Goal: Navigation & Orientation: Find specific page/section

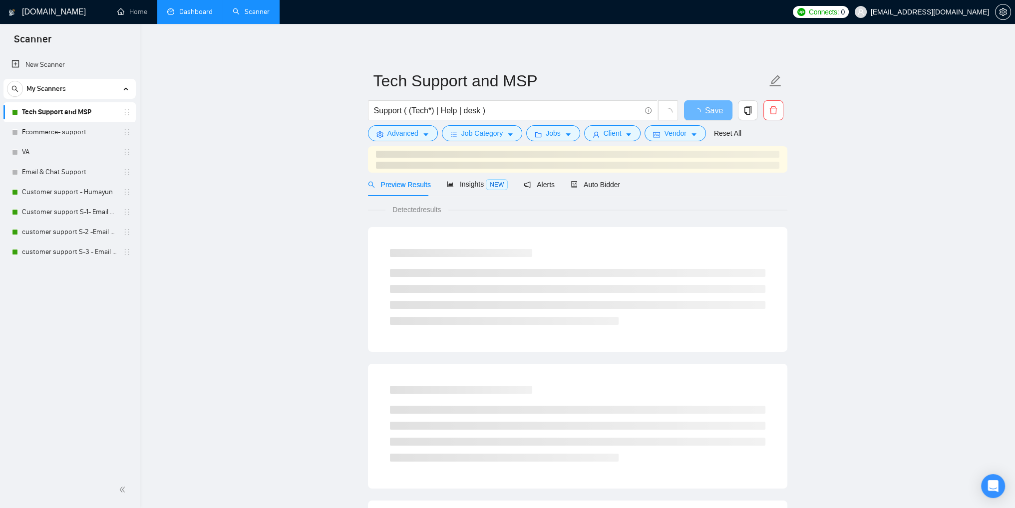
click at [180, 16] on link "Dashboard" at bounding box center [189, 11] width 45 height 8
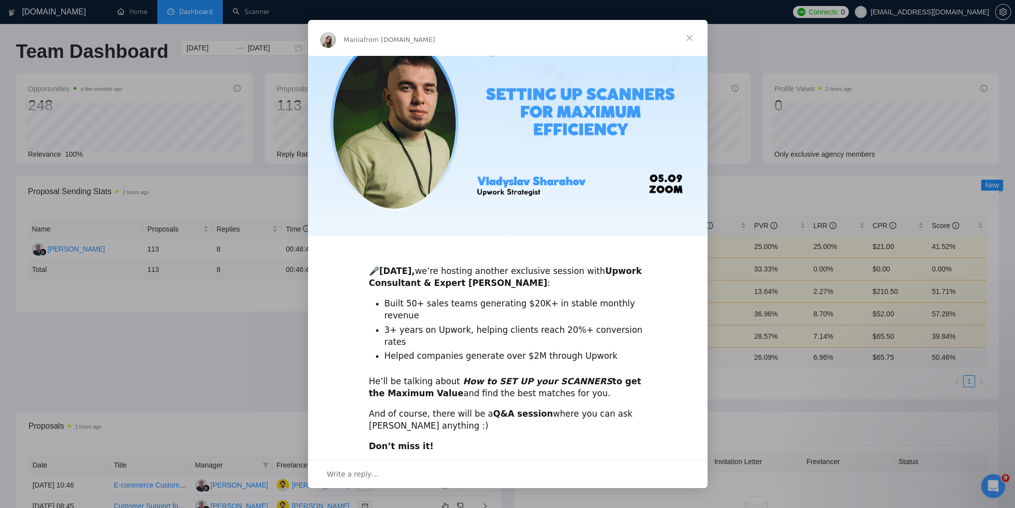
scroll to position [104, 0]
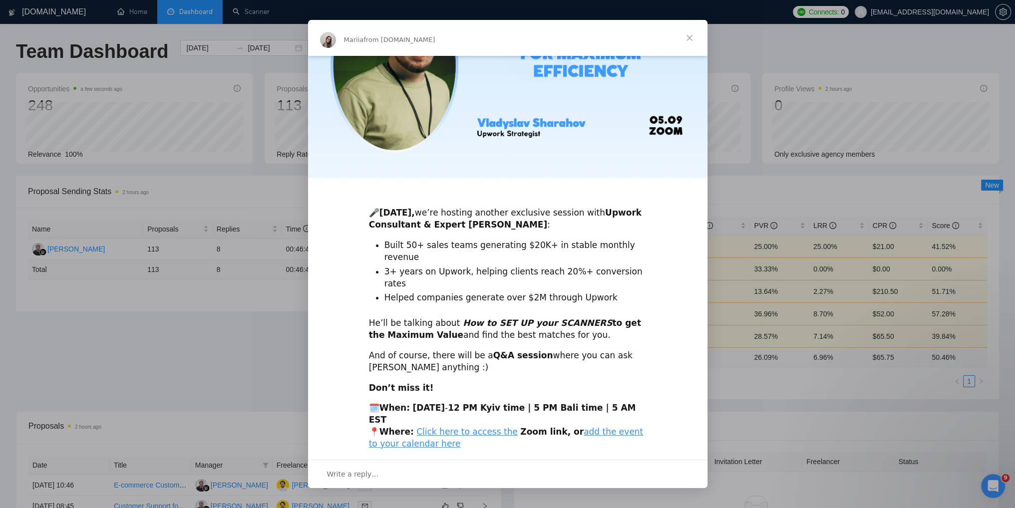
click at [688, 43] on span "Close" at bounding box center [690, 38] width 36 height 36
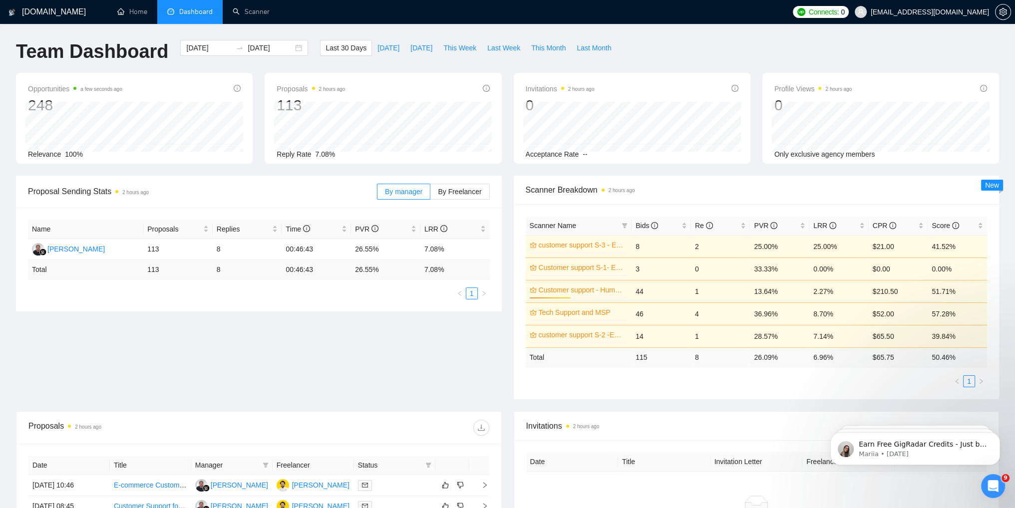
scroll to position [0, 0]
click at [463, 193] on span "By Freelancer" at bounding box center [459, 192] width 43 height 8
click at [431, 194] on input "By Freelancer" at bounding box center [431, 194] width 0 height 0
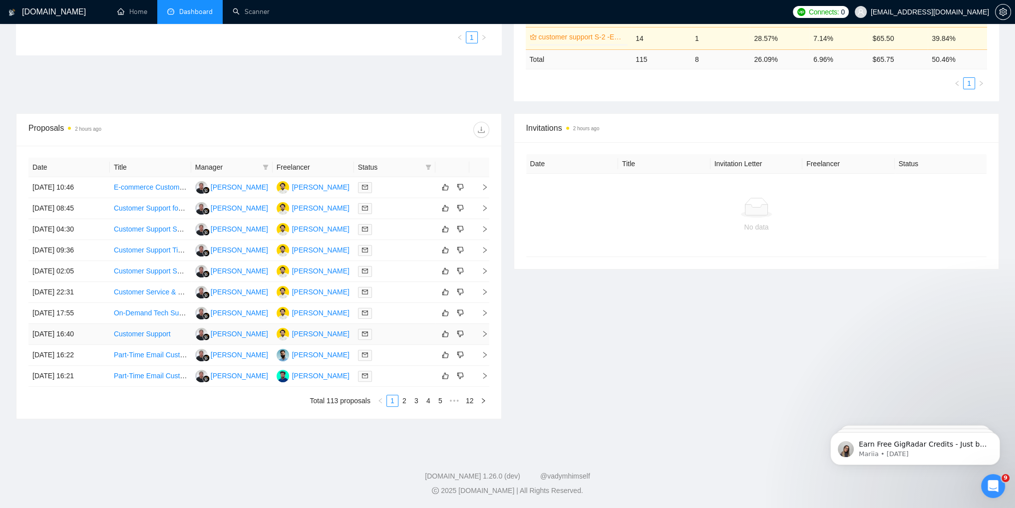
scroll to position [300, 0]
click at [402, 400] on link "2" at bounding box center [404, 401] width 11 height 11
click at [419, 398] on link "3" at bounding box center [416, 401] width 11 height 11
